Goal: Transaction & Acquisition: Purchase product/service

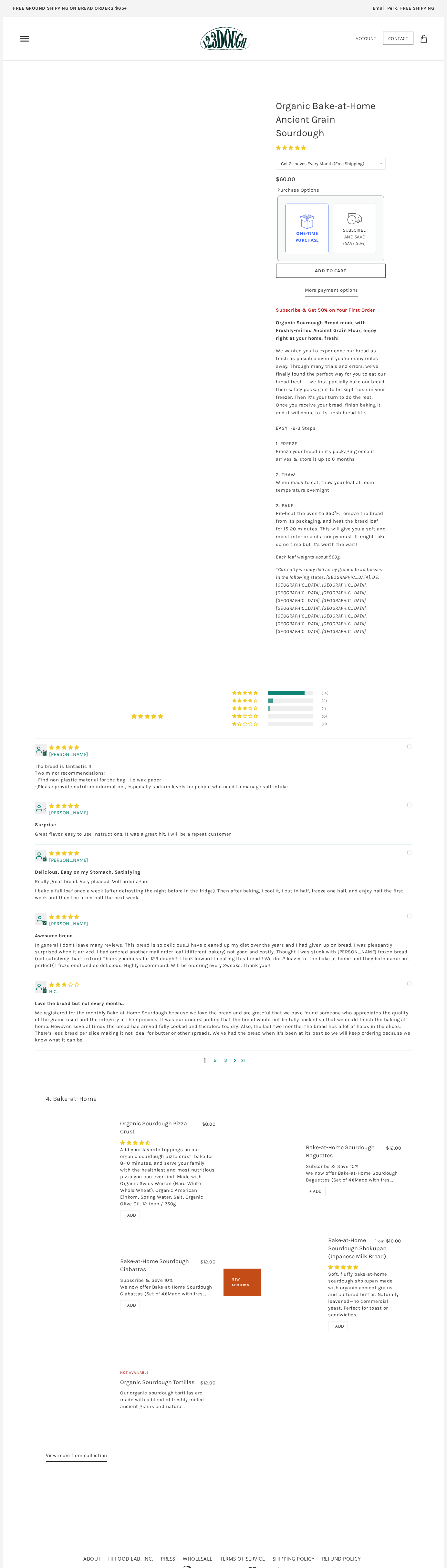
select select "Get 6 Loaves Every Month (Free Shipping)"
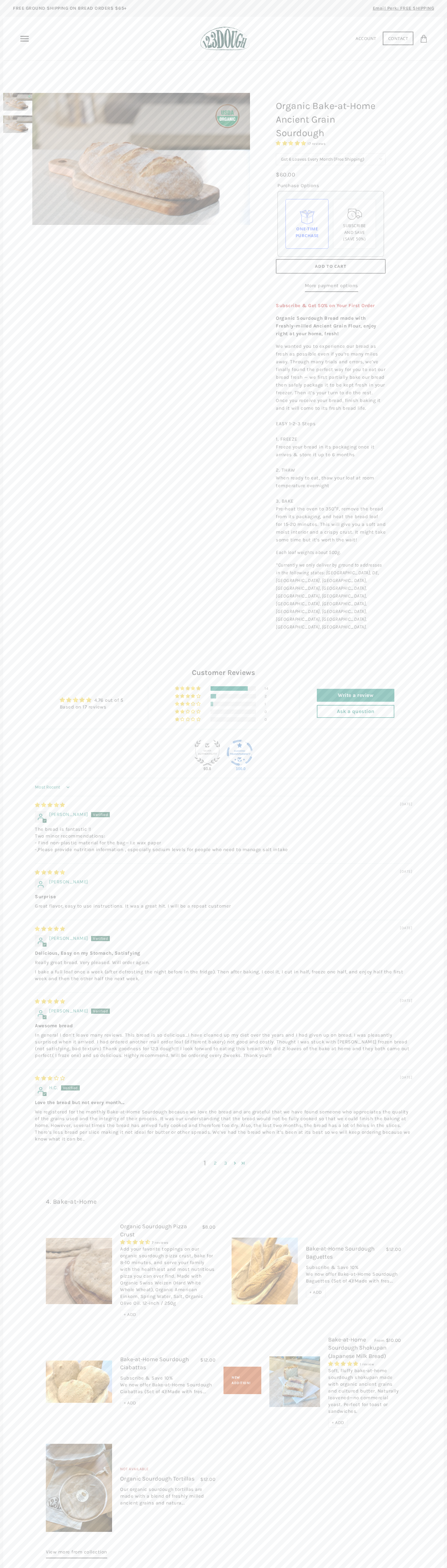
click at [331, 266] on span "Add to Cart" at bounding box center [330, 266] width 31 height 6
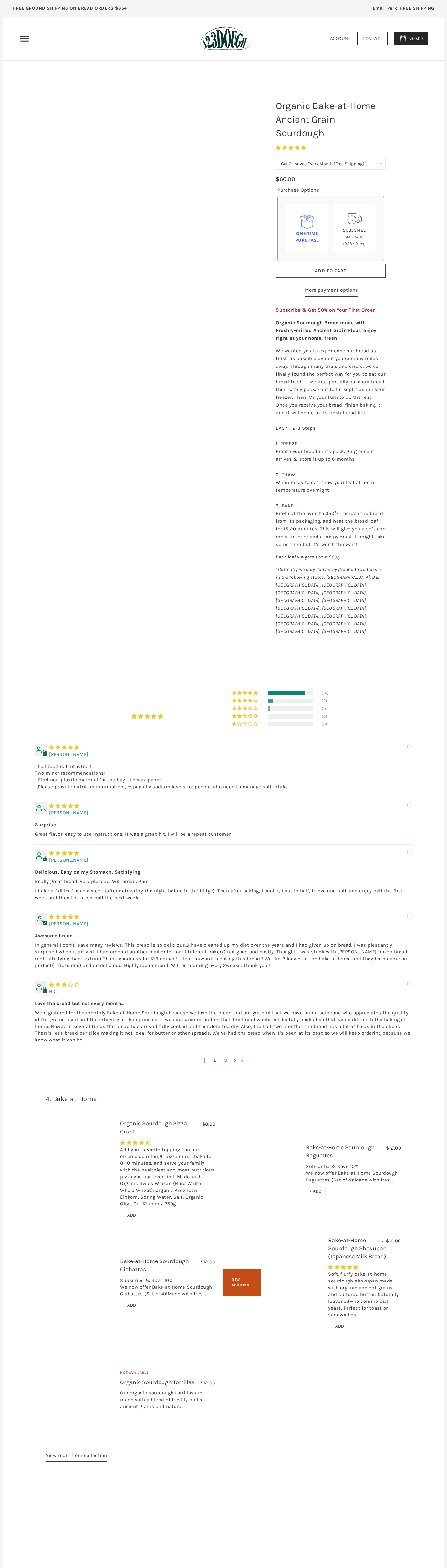
select select "Get 6 Loaves Every Month (Free Shipping)"
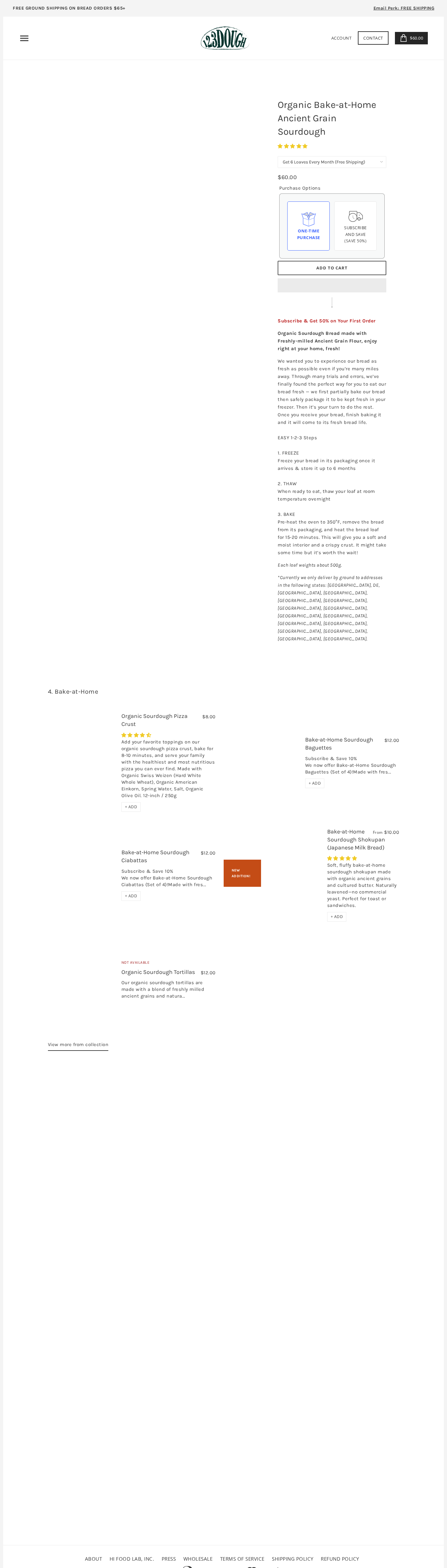
select select "Get 6 Loaves Every Month (Free Shipping)"
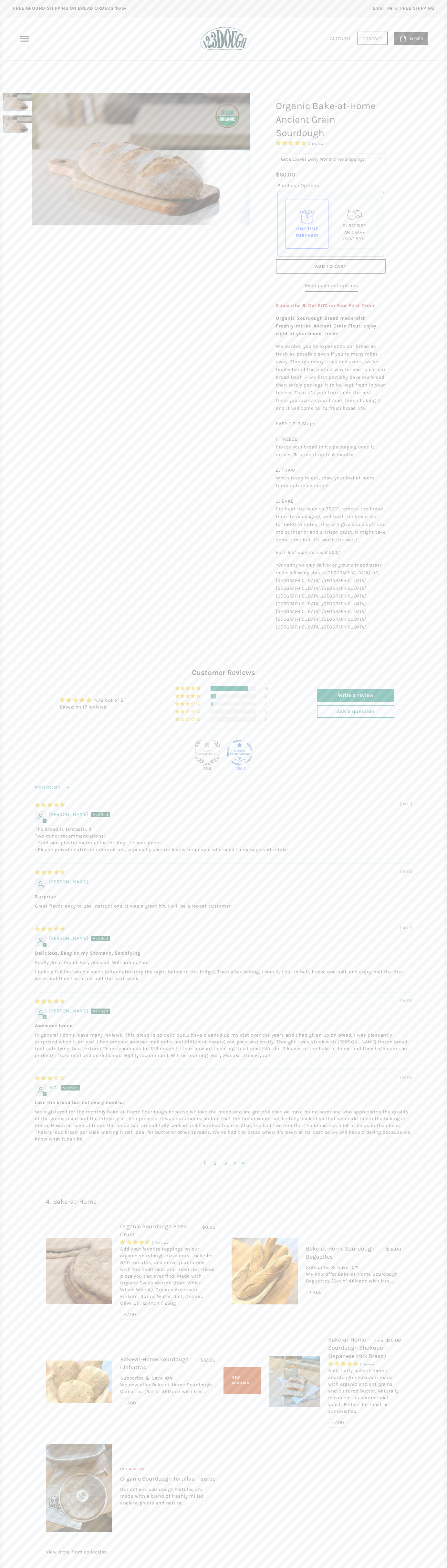
click at [266, 6] on div "FREE GROUND SHIPPING ON BREAD ORDERS $65+ Email Perk: FREE SHIPPING" at bounding box center [223, 10] width 440 height 14
click at [438, 1295] on div "4. Bake-at-Home $8.00 Organic Sourdough Pizza Crust 7 reviews Add your favorite…" at bounding box center [223, 1377] width 440 height 393
click at [414, 1584] on html "arrow-left icon arrow-right icon behance icon cart icon chevron-left icon chevr…" at bounding box center [223, 821] width 447 height 1643
click at [30, 1484] on div "4. Bake-at-Home $8.00 Organic Sourdough Pizza Crust 7 reviews Add your favorite…" at bounding box center [223, 1377] width 387 height 393
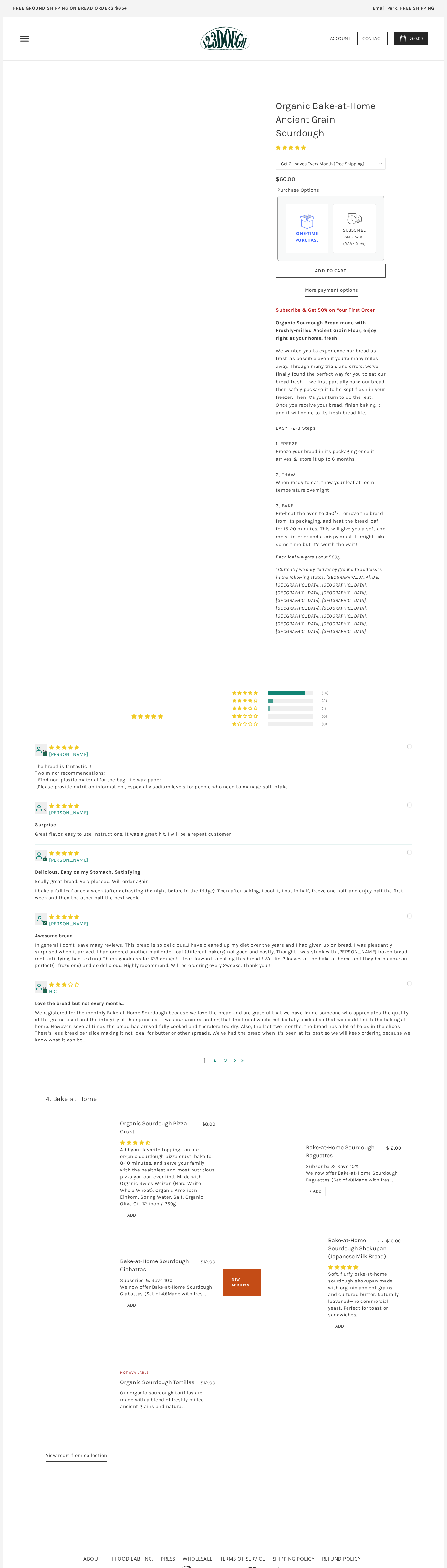
select select "Get 6 Loaves Every Month (Free Shipping)"
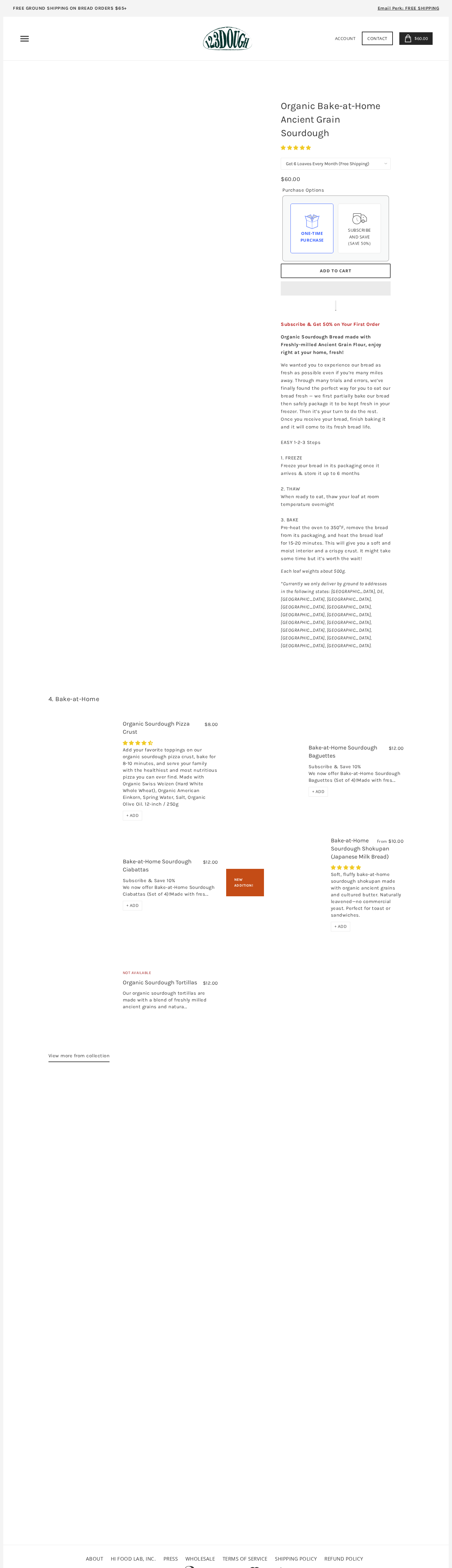
select select "Get 6 Loaves Every Month (Free Shipping)"
